Goal: Information Seeking & Learning: Learn about a topic

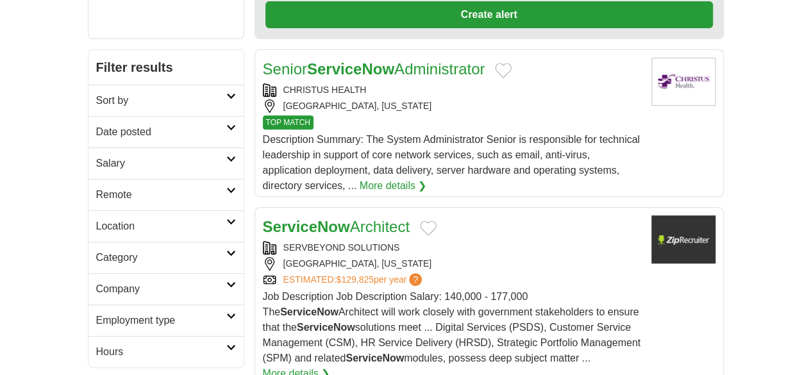
click at [88, 147] on link "Salary" at bounding box center [165, 162] width 155 height 31
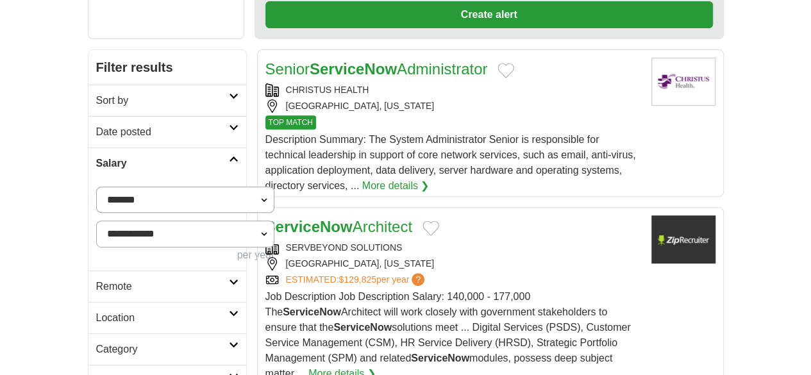
click at [96, 187] on select "**********" at bounding box center [185, 200] width 179 height 26
select select "******"
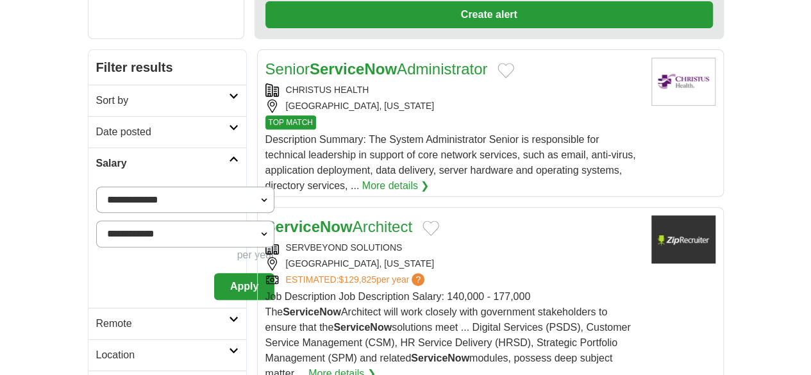
click at [214, 273] on button "Apply" at bounding box center [244, 286] width 60 height 27
click at [96, 316] on h2 "Remote" at bounding box center [162, 323] width 133 height 15
click at [96, 349] on link "Remote jobs" at bounding box center [125, 354] width 58 height 11
click at [90, 116] on link "Date posted" at bounding box center [167, 131] width 158 height 31
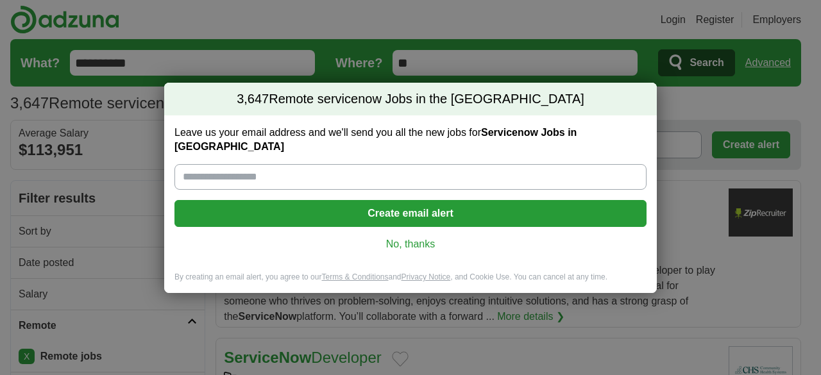
click at [410, 239] on link "No, thanks" at bounding box center [410, 244] width 451 height 14
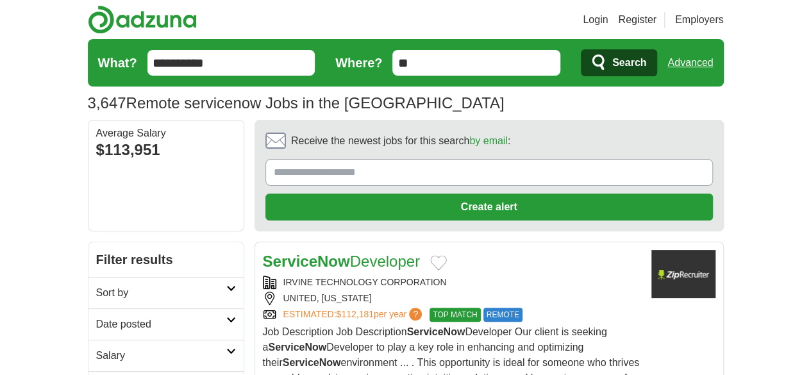
click at [96, 317] on h2 "Date posted" at bounding box center [161, 324] width 130 height 15
click at [96, 348] on link "Last 24 hours" at bounding box center [166, 355] width 140 height 15
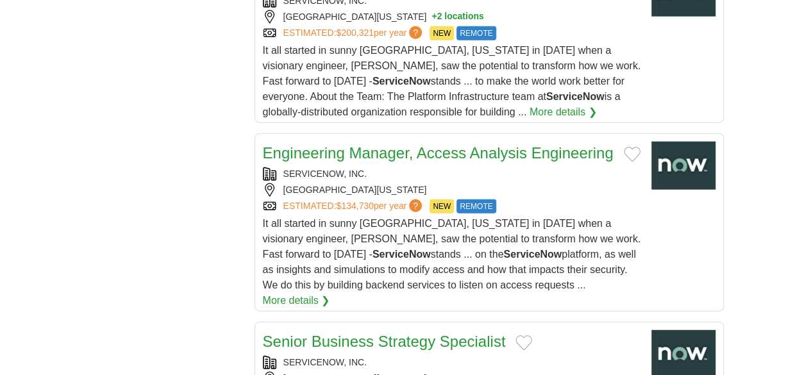
scroll to position [1835, 0]
